Goal: Information Seeking & Learning: Learn about a topic

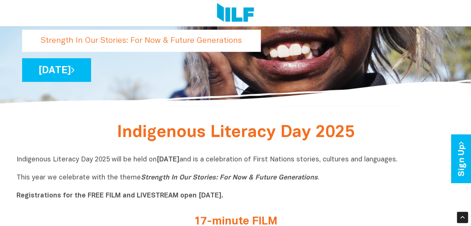
scroll to position [150, 0]
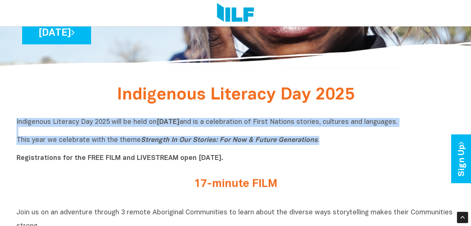
drag, startPoint x: 16, startPoint y: 122, endPoint x: 336, endPoint y: 141, distance: 320.4
click at [336, 141] on p "Indigenous Literacy Day 2025 will be held [DATE][DATE] and is a celebration of …" at bounding box center [235, 140] width 439 height 45
drag, startPoint x: 336, startPoint y: 141, endPoint x: 283, endPoint y: 124, distance: 55.9
copy p "Indigenous Literacy Day 2025 will be held [DATE][DATE] and is a celebration of …"
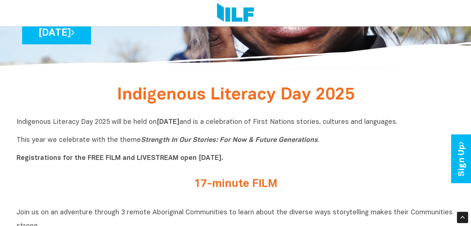
click at [387, 90] on div "Indigenous Literacy Day 2025" at bounding box center [235, 98] width 439 height 18
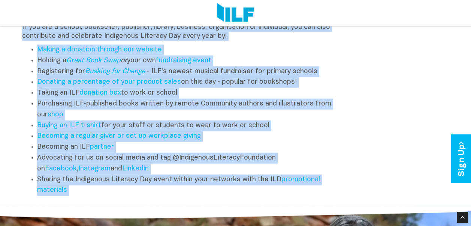
scroll to position [937, 0]
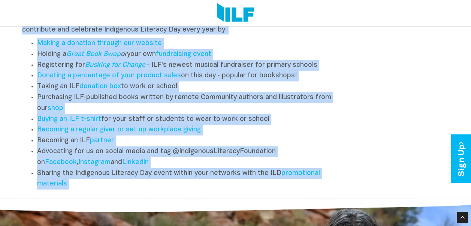
drag, startPoint x: 22, startPoint y: 36, endPoint x: 310, endPoint y: 195, distance: 328.1
click at [310, 189] on div "Other Ways to Engage If you are a school, bookseller, publisher, library, busin…" at bounding box center [181, 89] width 318 height 202
copy div "Other Ways to Engage If you are a school, bookseller, publisher, library, busin…"
click at [153, 193] on div "Other Ways to Engage If you are a school, bookseller, publisher, library, busin…" at bounding box center [180, 83] width 329 height 220
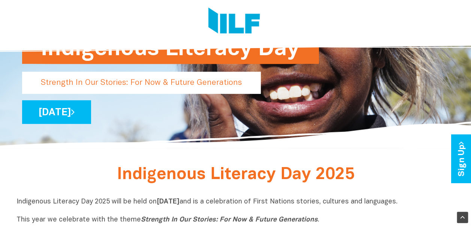
scroll to position [0, 0]
